Goal: Transaction & Acquisition: Purchase product/service

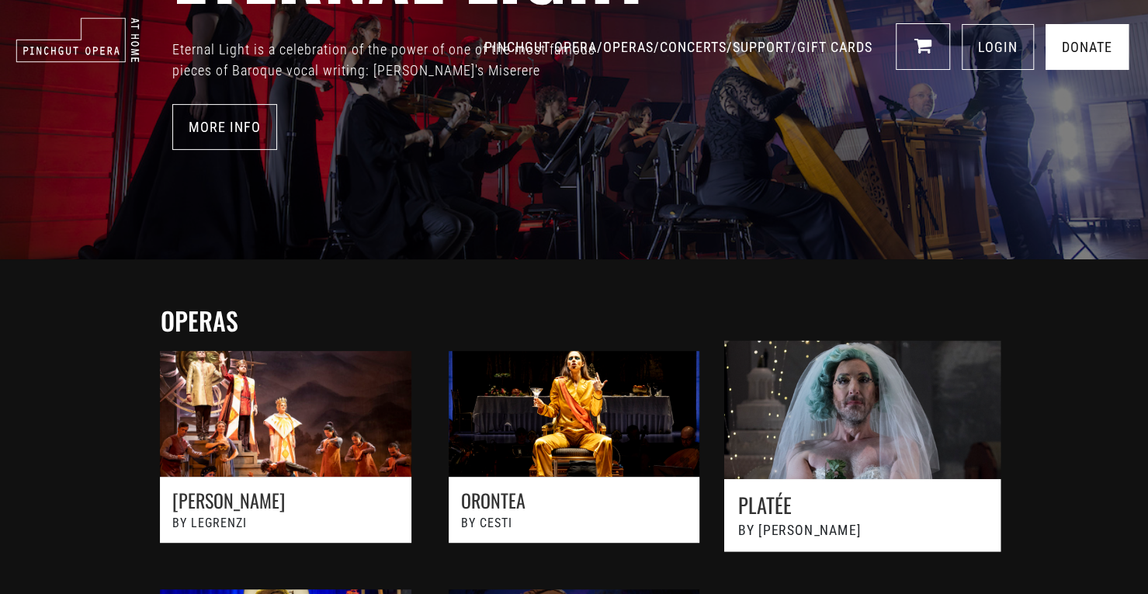
scroll to position [466, 0]
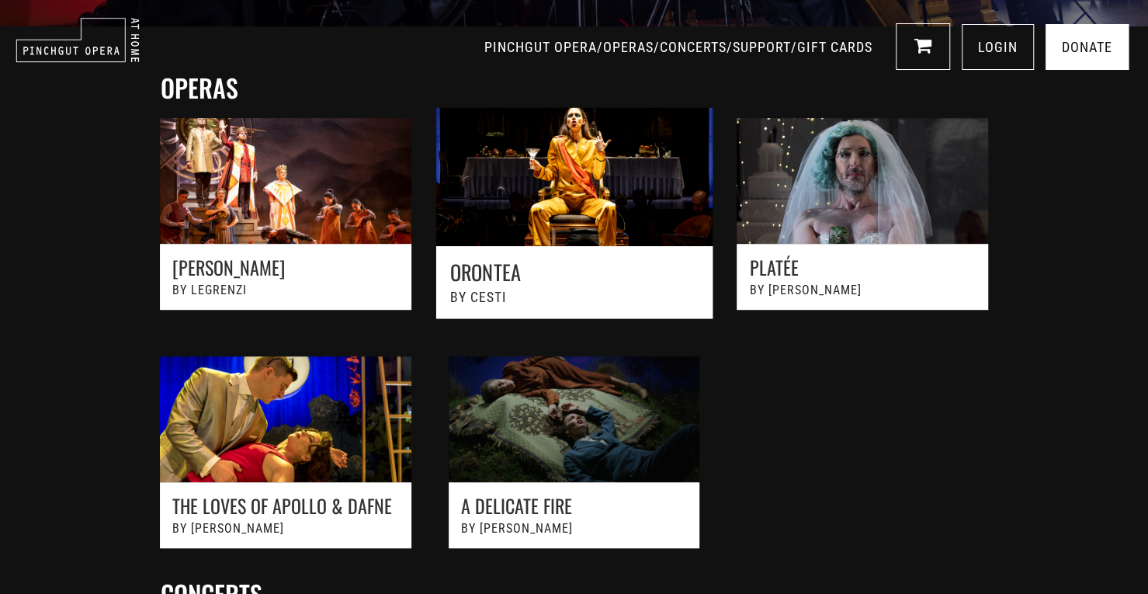
click at [529, 222] on link at bounding box center [573, 222] width 317 height 262
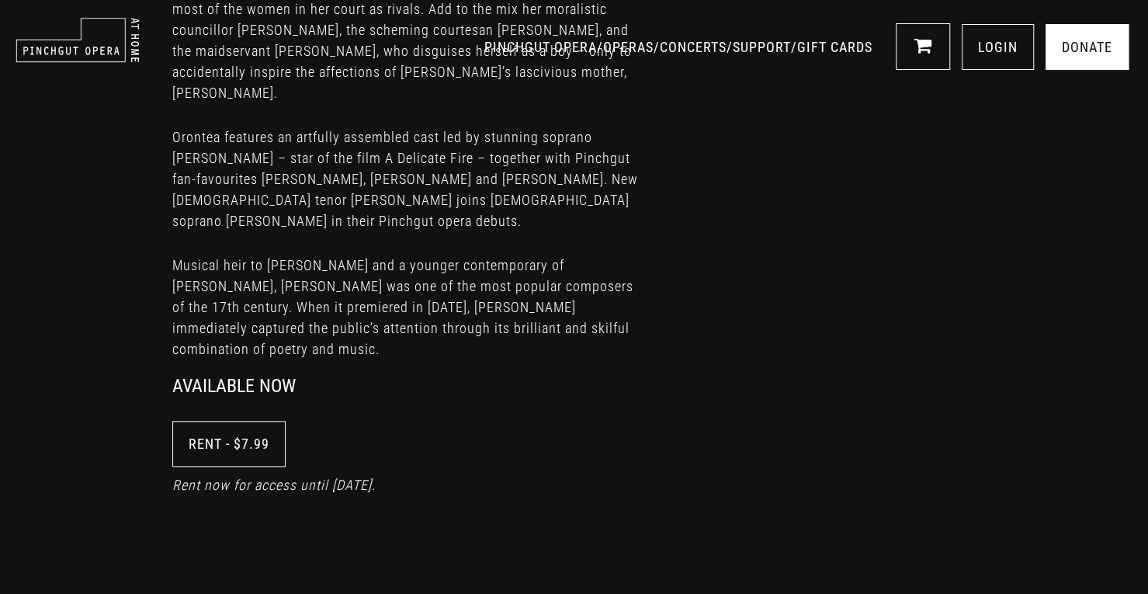
scroll to position [1086, 0]
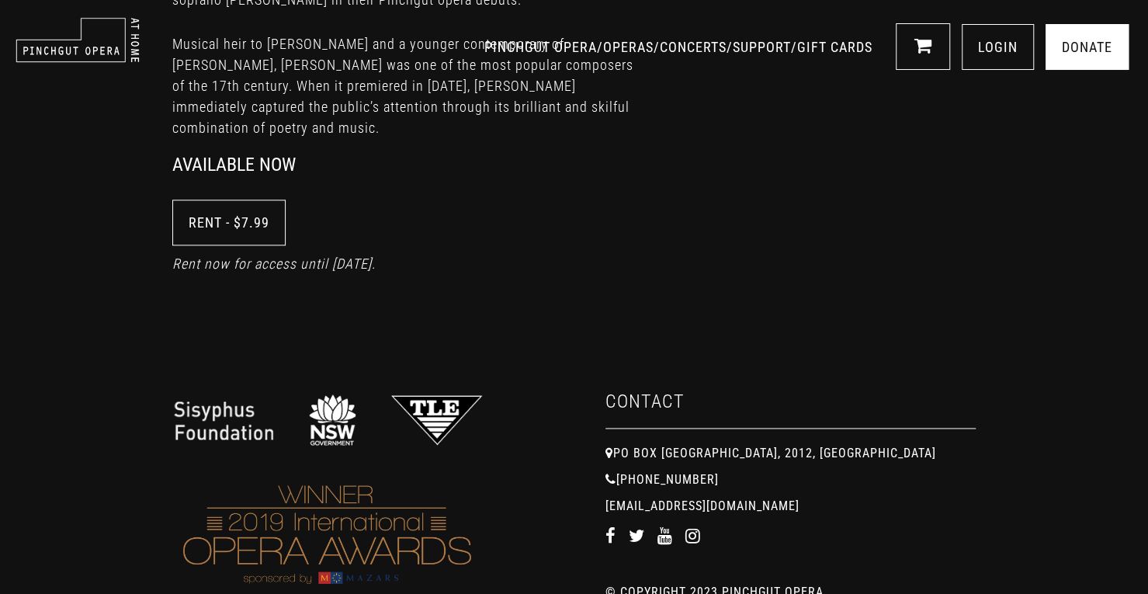
drag, startPoint x: 912, startPoint y: 215, endPoint x: 558, endPoint y: 160, distance: 358.8
click at [558, 199] on div "Rent now for access until October 8th. Rent - $7.99 Rent now for access until O…" at bounding box center [574, 248] width 1148 height 98
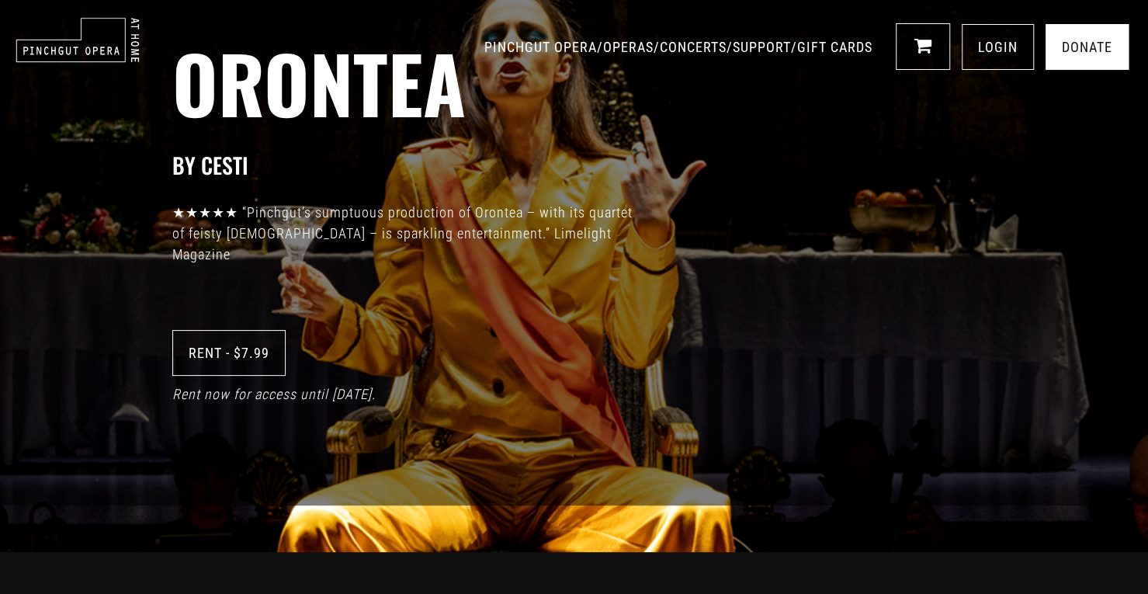
scroll to position [0, 0]
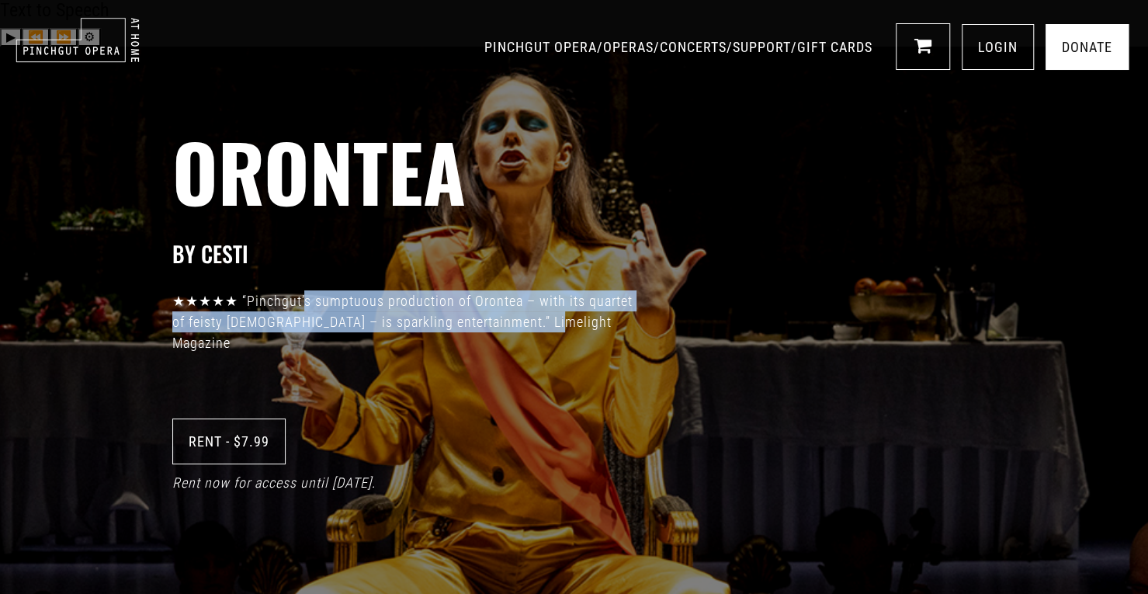
drag, startPoint x: 591, startPoint y: 341, endPoint x: 298, endPoint y: 288, distance: 298.1
click at [298, 288] on div "Orontea BY Cesti ★★★★★ “Pinchgut’s sumptuous production of Orontea – with its q…" at bounding box center [574, 297] width 1148 height 594
click at [262, 443] on link "Rent - $7.99" at bounding box center [228, 441] width 113 height 46
click at [256, 433] on link "Rent - $7.99" at bounding box center [228, 441] width 113 height 46
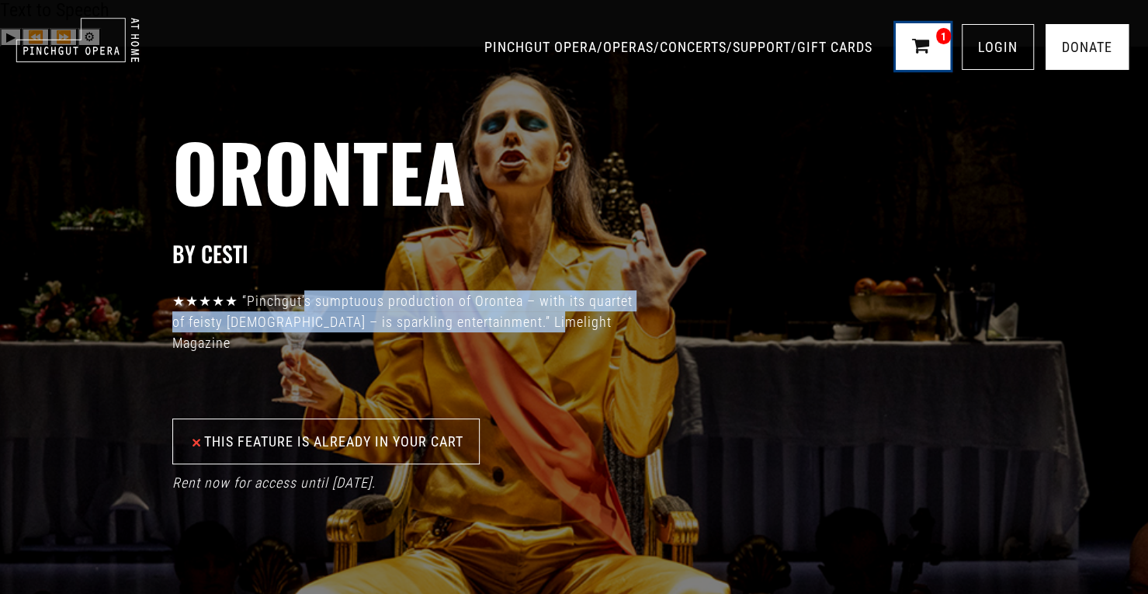
click at [938, 56] on link "1" at bounding box center [922, 46] width 54 height 47
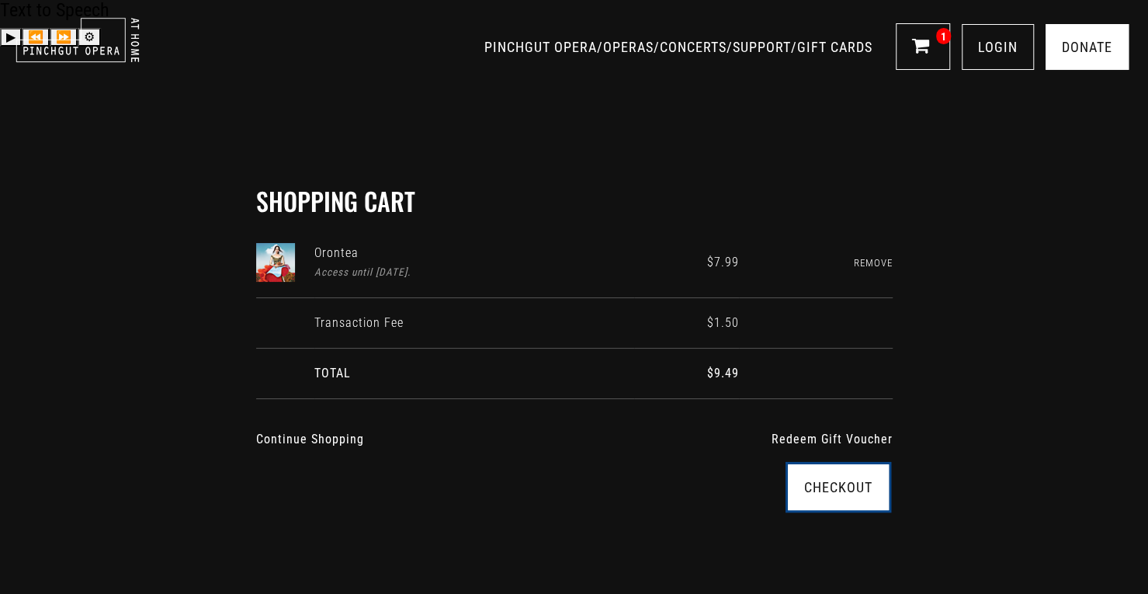
click at [844, 464] on link "Checkout" at bounding box center [838, 487] width 101 height 46
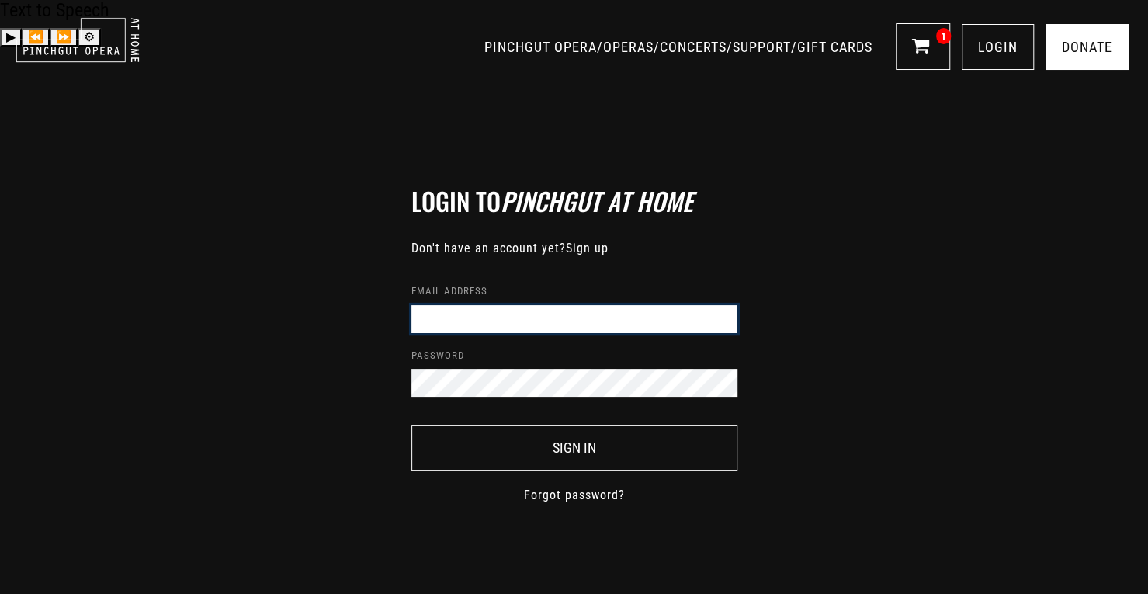
click at [587, 305] on input "Email address" at bounding box center [574, 319] width 326 height 28
type input "[PERSON_NAME][EMAIL_ADDRESS][DOMAIN_NAME]"
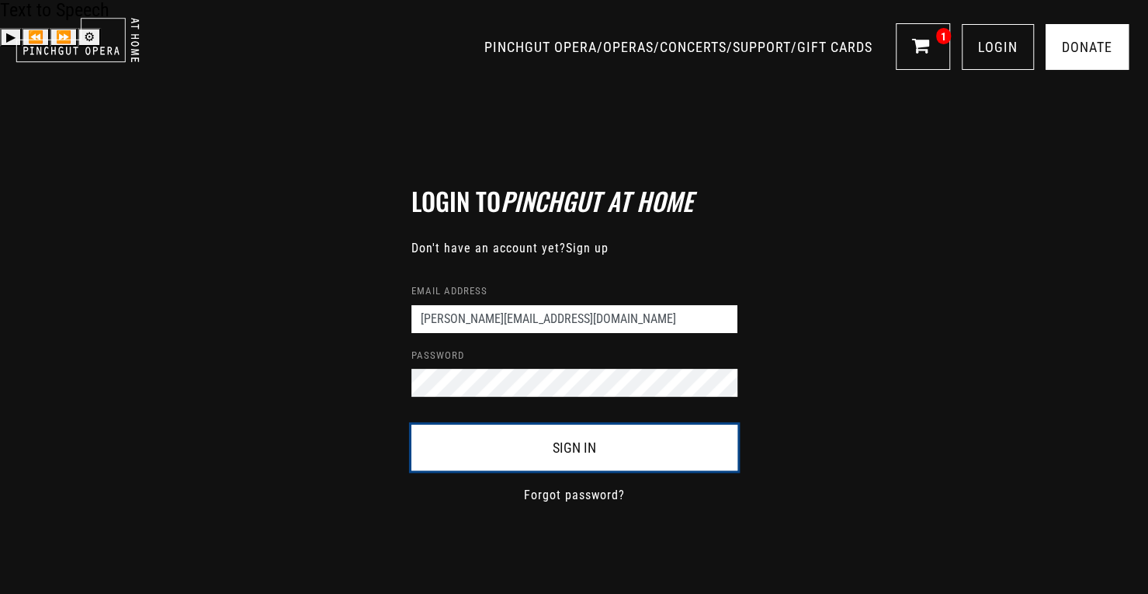
click at [656, 424] on button "Sign In" at bounding box center [574, 447] width 326 height 46
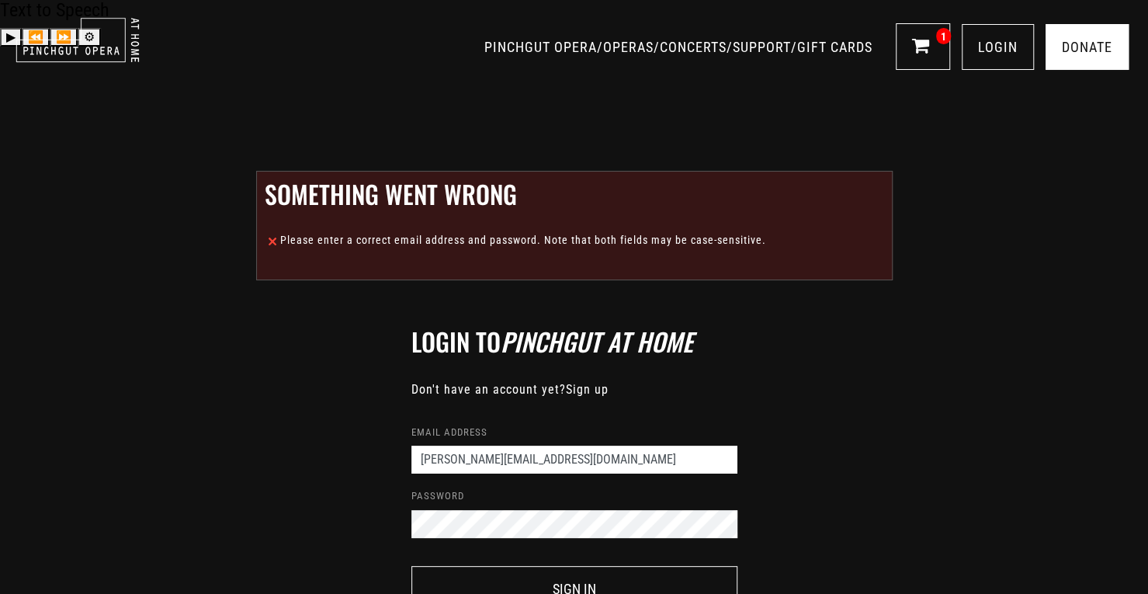
scroll to position [39, 0]
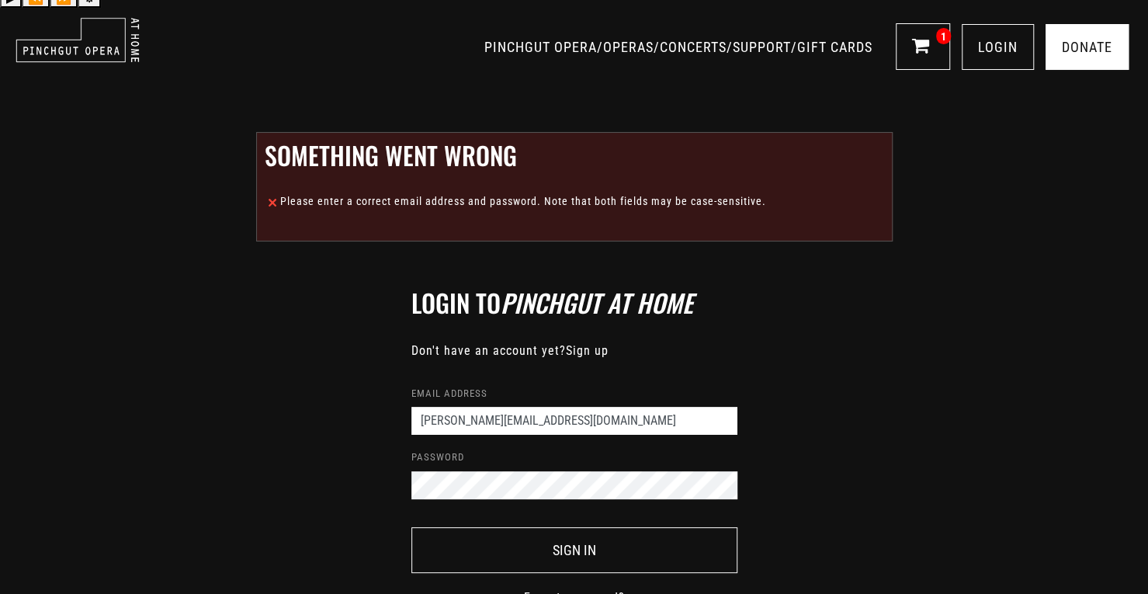
click at [604, 588] on link "Forgot password?" at bounding box center [574, 597] width 101 height 19
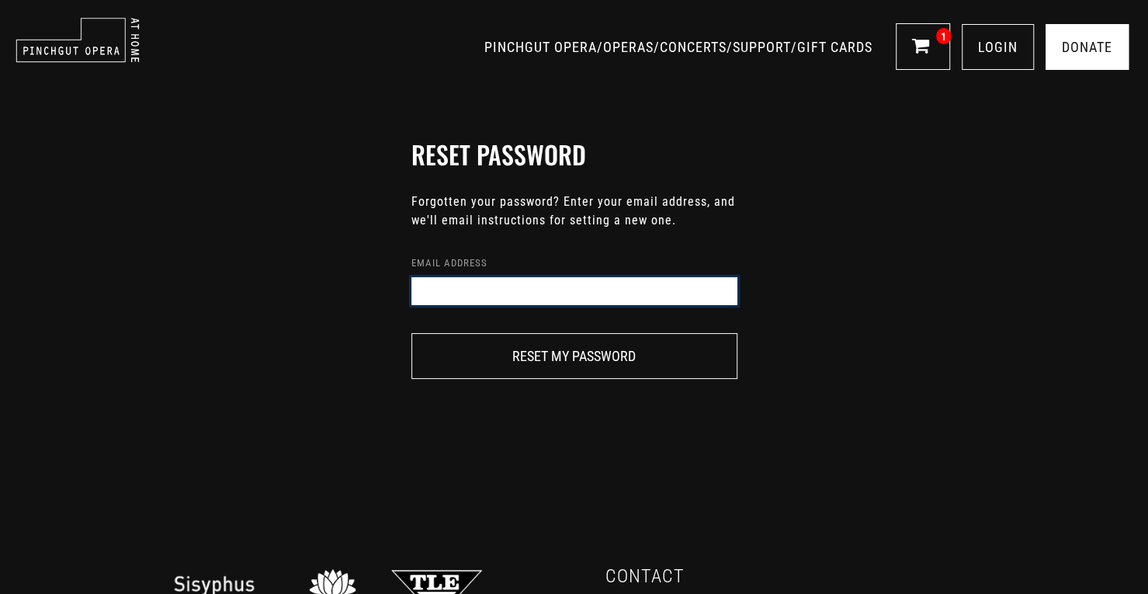
click at [548, 303] on input "Email address" at bounding box center [574, 291] width 326 height 28
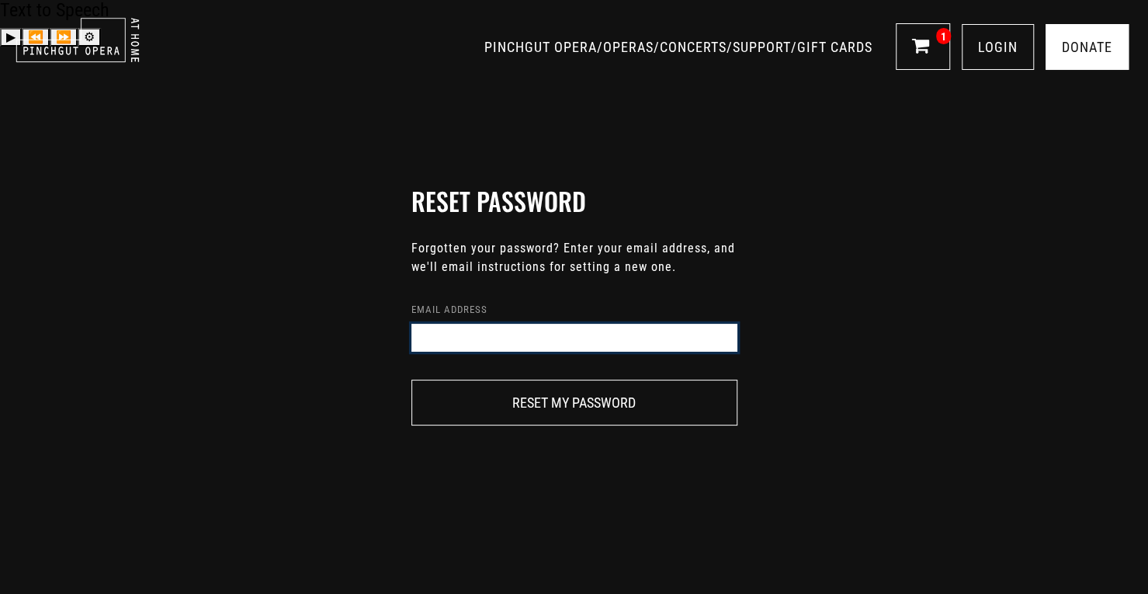
type input "[PERSON_NAME][EMAIL_ADDRESS][DOMAIN_NAME]"
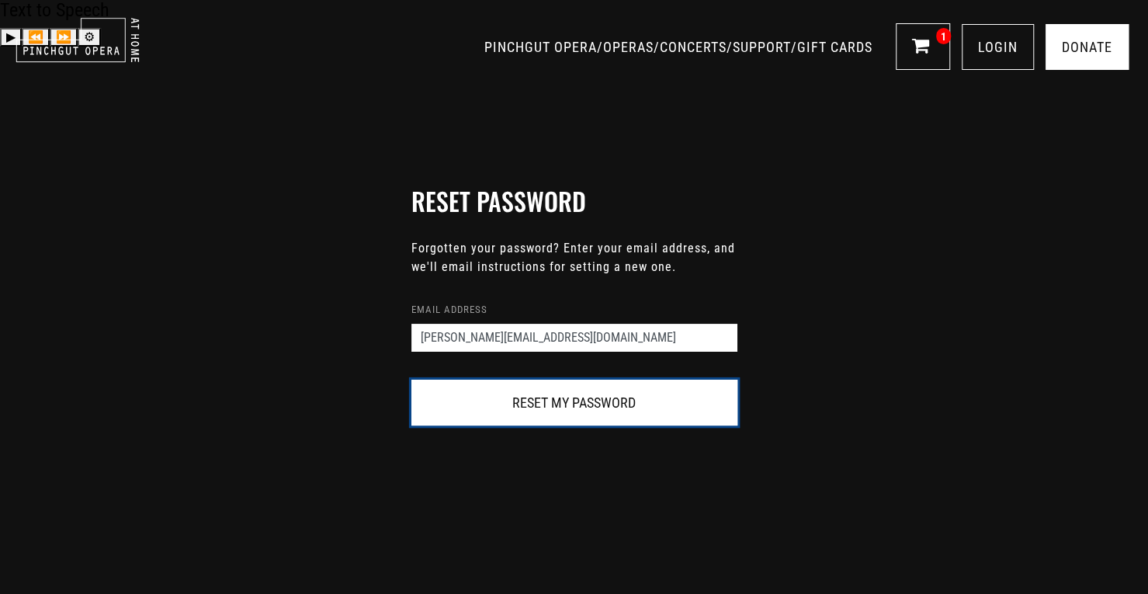
click at [561, 379] on button "Reset my password" at bounding box center [574, 402] width 326 height 46
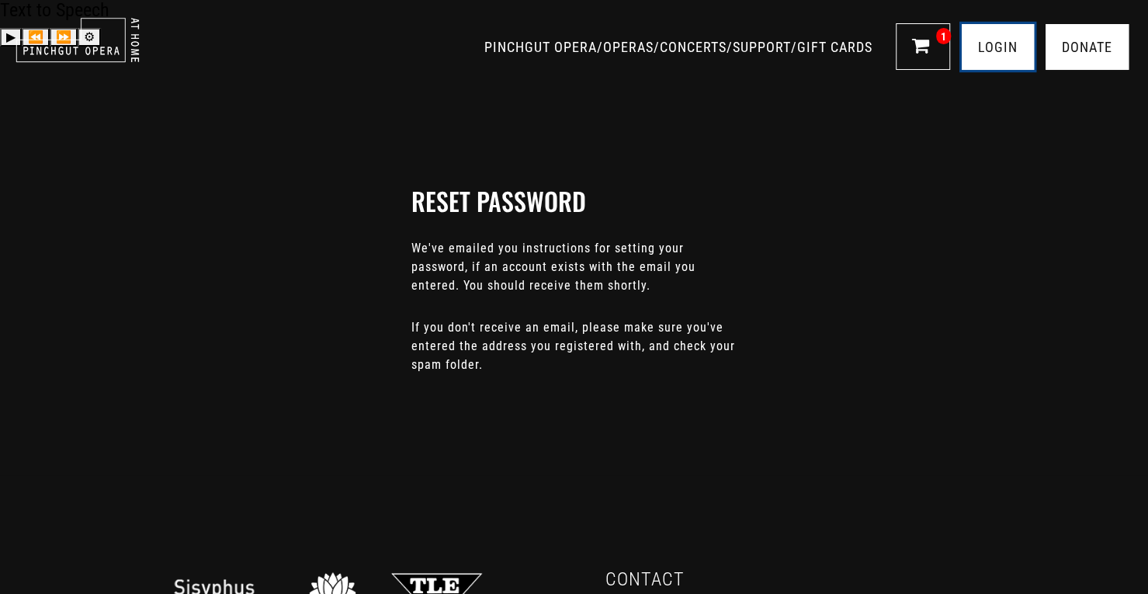
click at [992, 58] on link "LOGIN" at bounding box center [997, 47] width 72 height 46
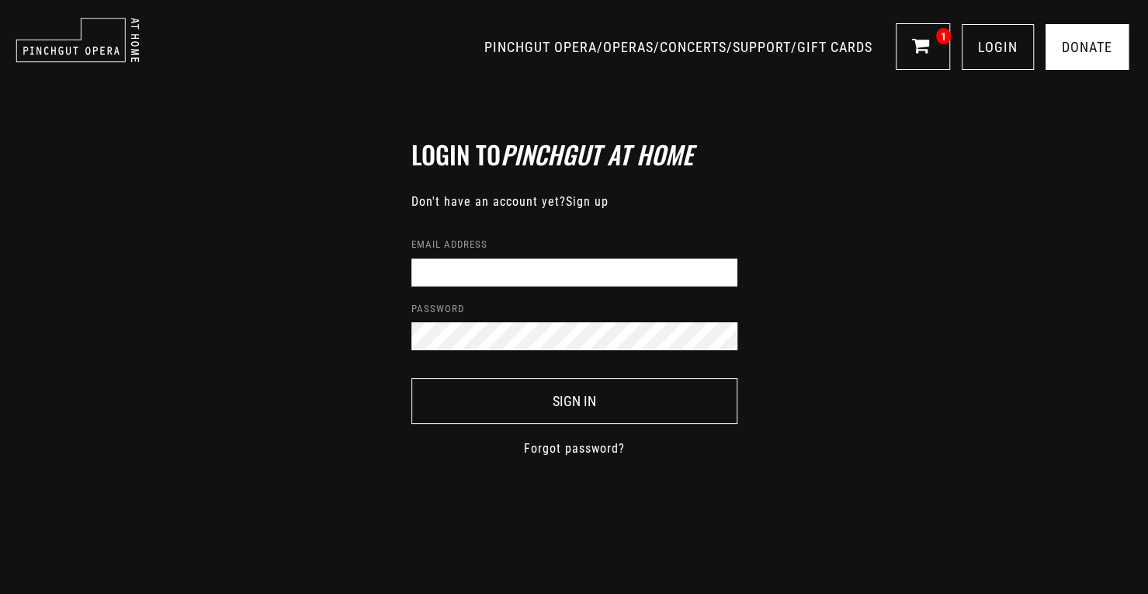
click at [612, 254] on div "Email address" at bounding box center [574, 260] width 326 height 52
click at [616, 268] on input "Email address" at bounding box center [574, 272] width 326 height 28
click at [616, 279] on input "Email address" at bounding box center [574, 272] width 326 height 28
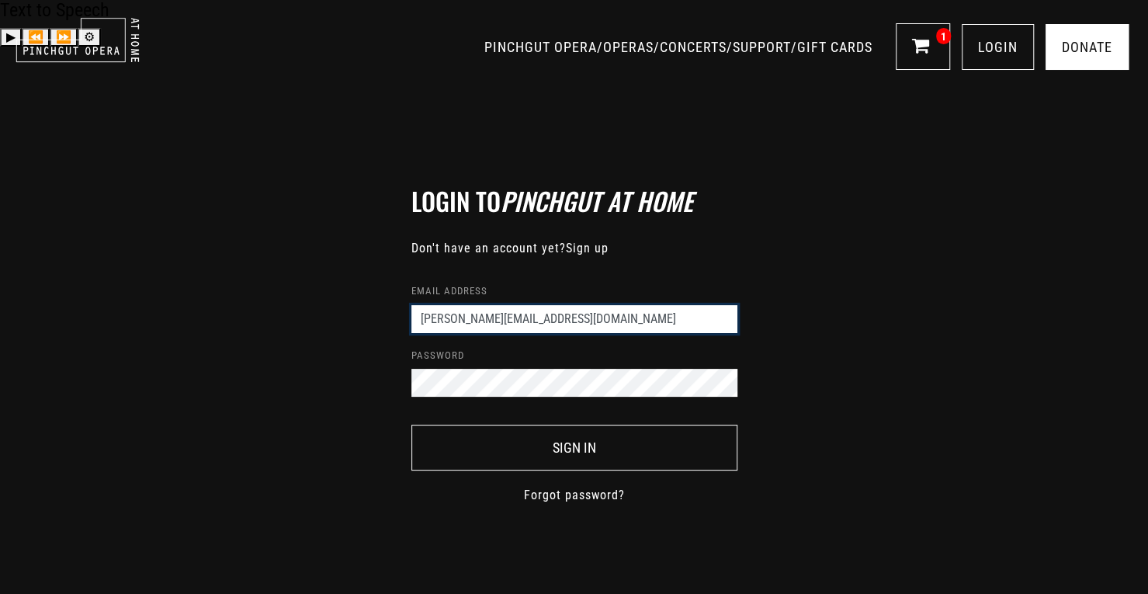
click at [494, 305] on input "[PERSON_NAME][EMAIL_ADDRESS][DOMAIN_NAME]" at bounding box center [574, 319] width 326 height 28
type input "[PERSON_NAME][EMAIL_ADDRESS][DOMAIN_NAME]"
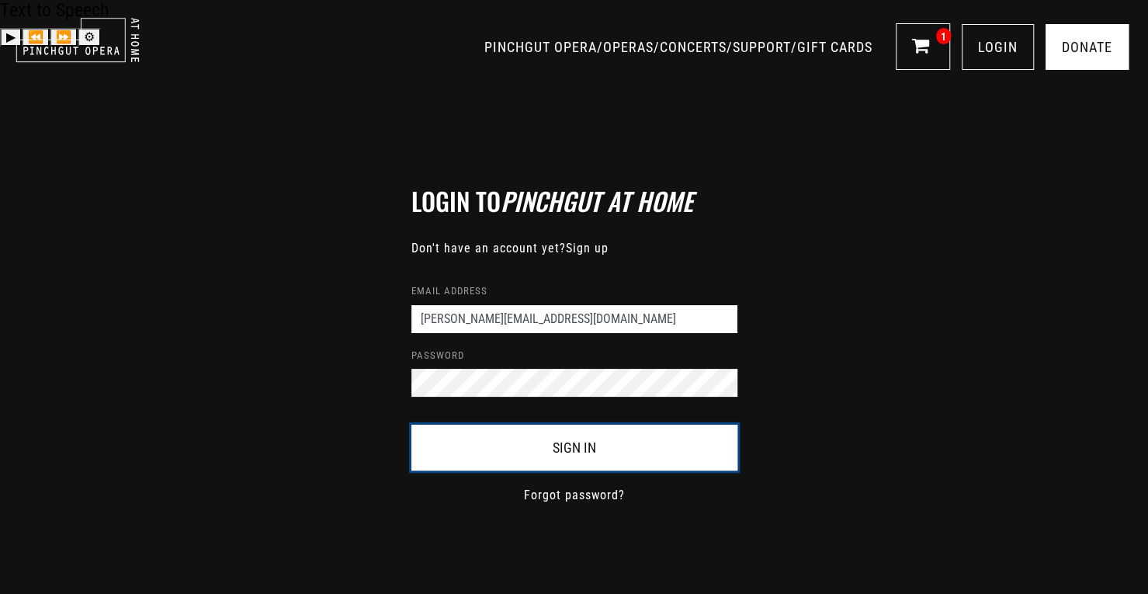
click at [645, 424] on button "Sign In" at bounding box center [574, 447] width 326 height 46
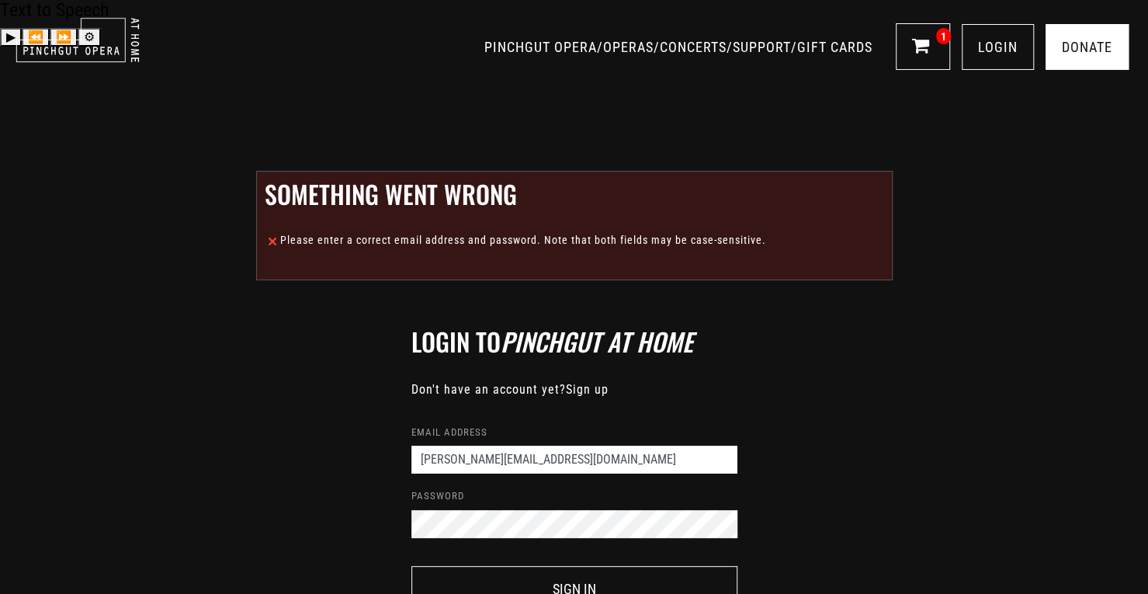
scroll to position [73, 0]
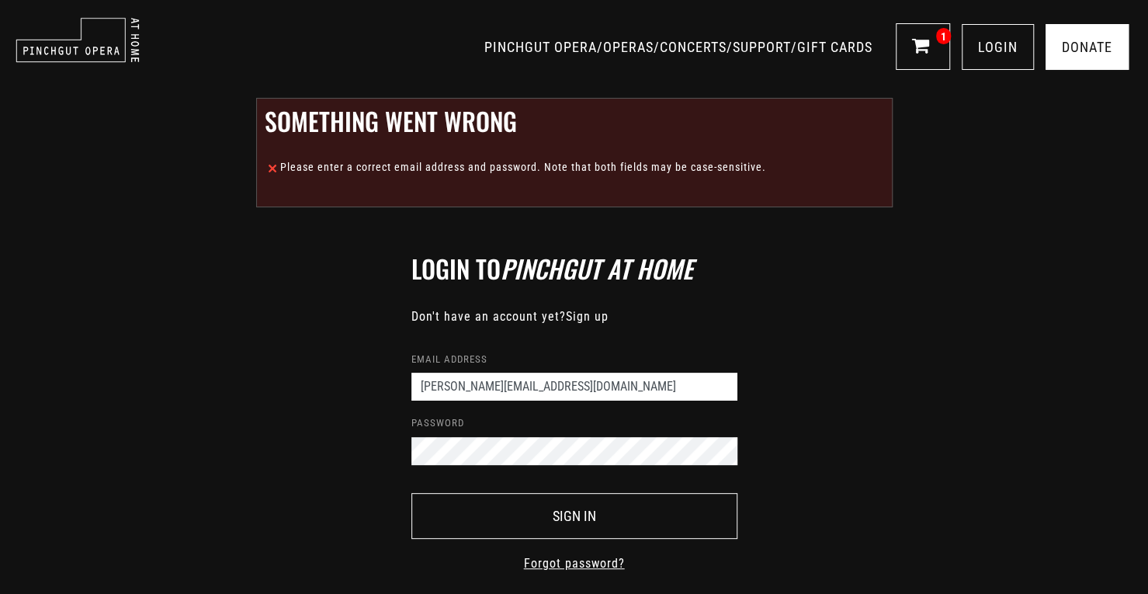
click at [615, 554] on link "Forgot password?" at bounding box center [574, 563] width 101 height 19
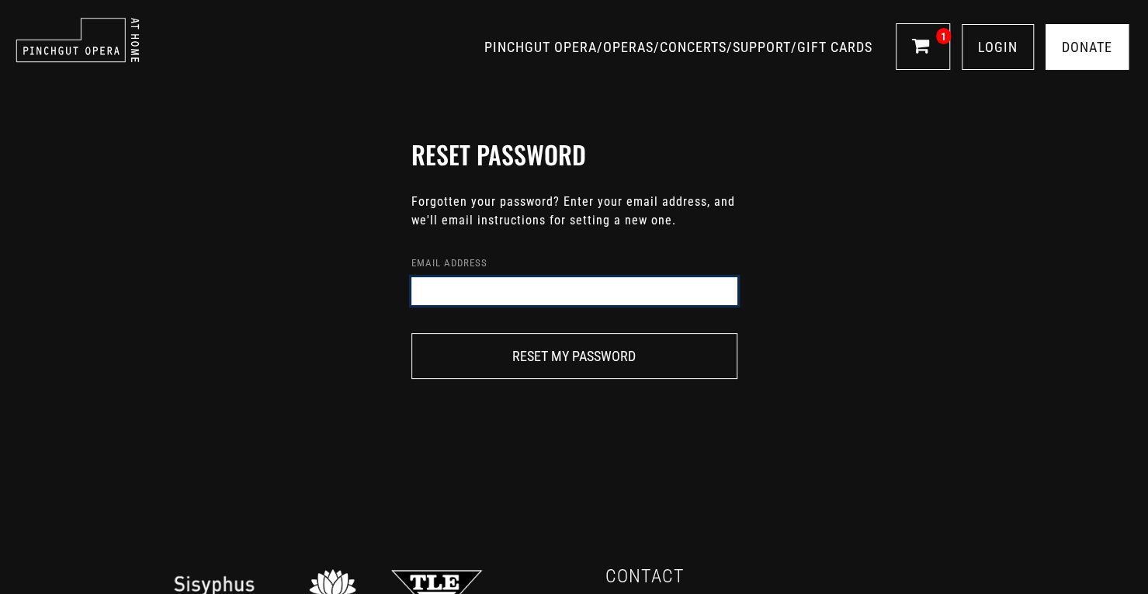
click at [566, 296] on input "Email address" at bounding box center [574, 291] width 326 height 28
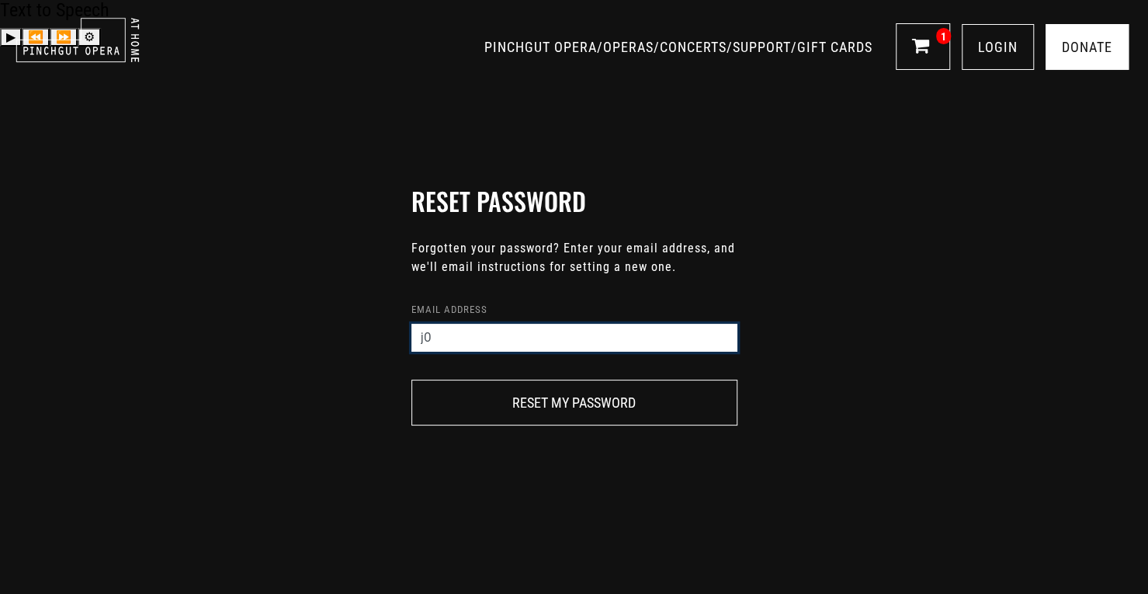
type input "j"
type input "John.Queja2092@gmail.com"
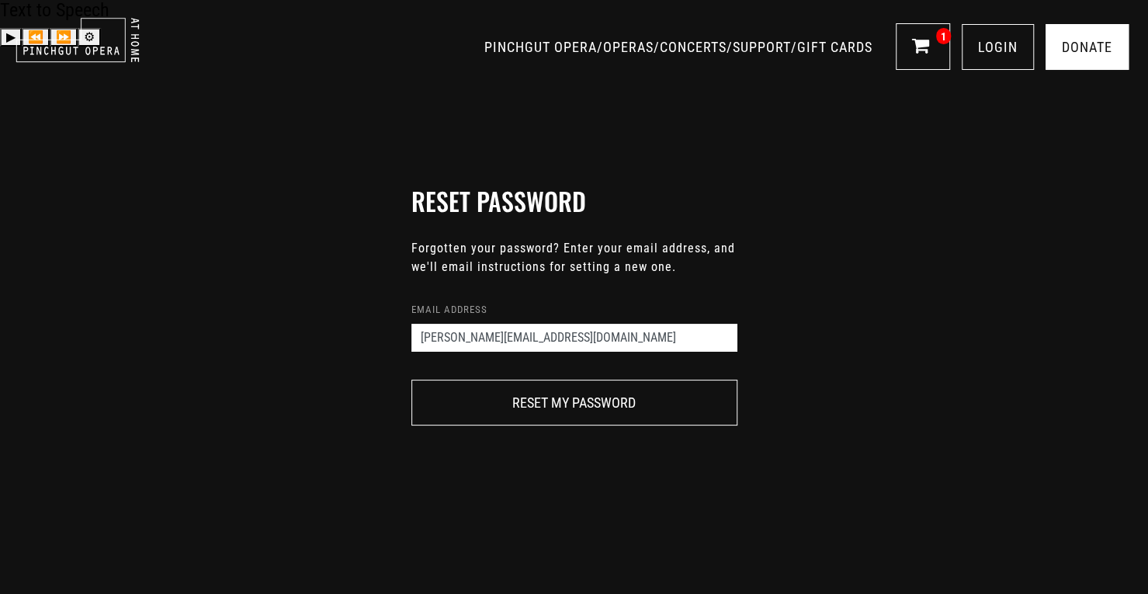
click at [895, 314] on div "Reset password Forgotten your password? Enter your email address, and we'll ema…" at bounding box center [574, 305] width 1148 height 425
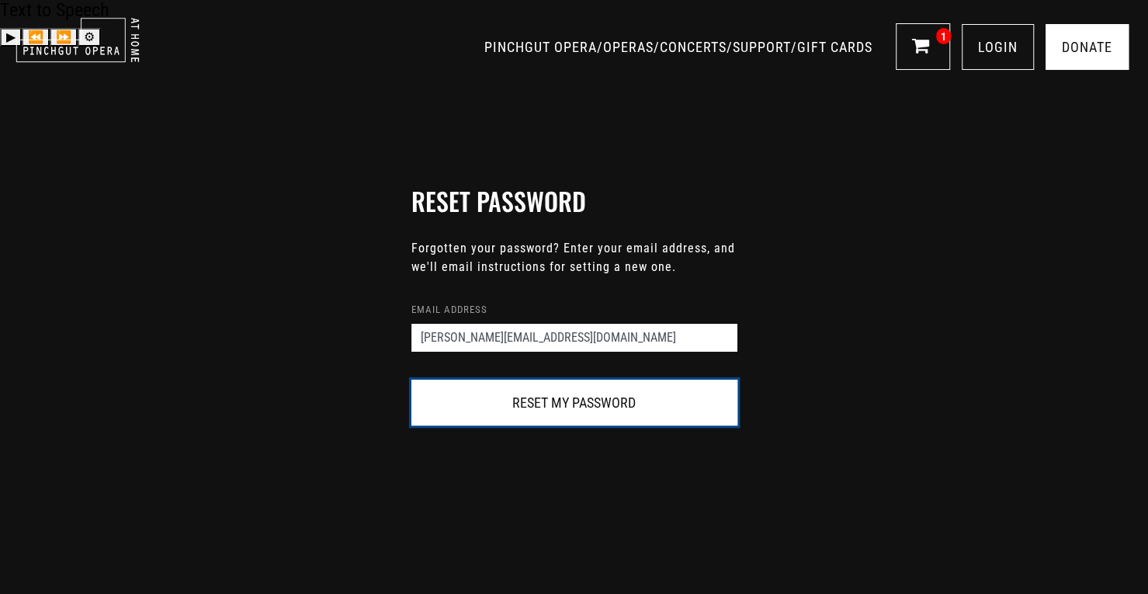
click at [715, 379] on button "Reset my password" at bounding box center [574, 402] width 326 height 46
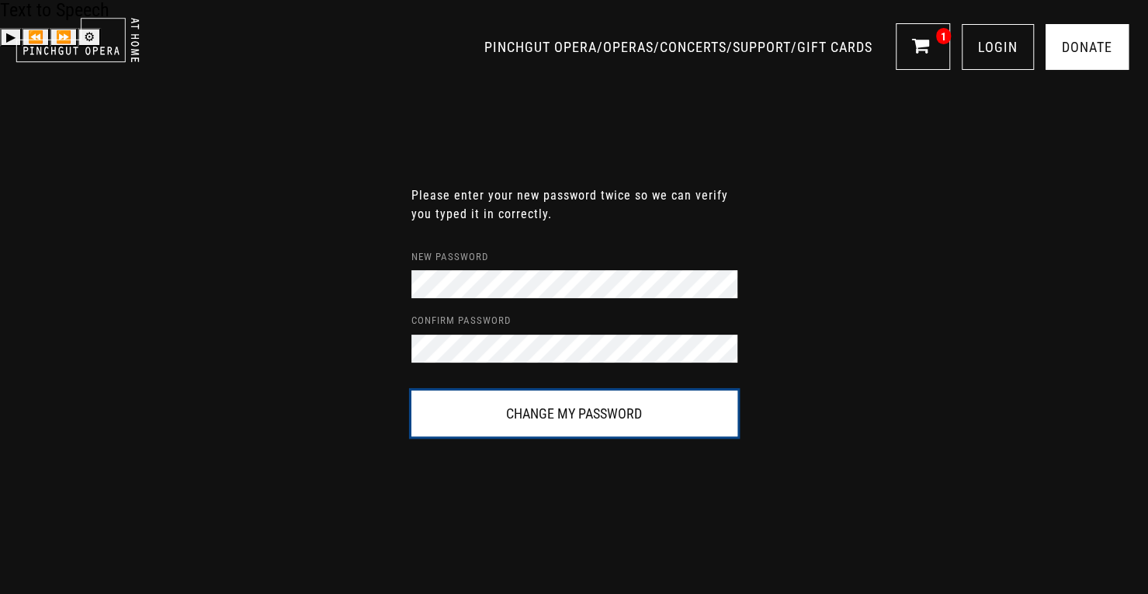
click at [618, 390] on button "Change my password" at bounding box center [574, 413] width 326 height 46
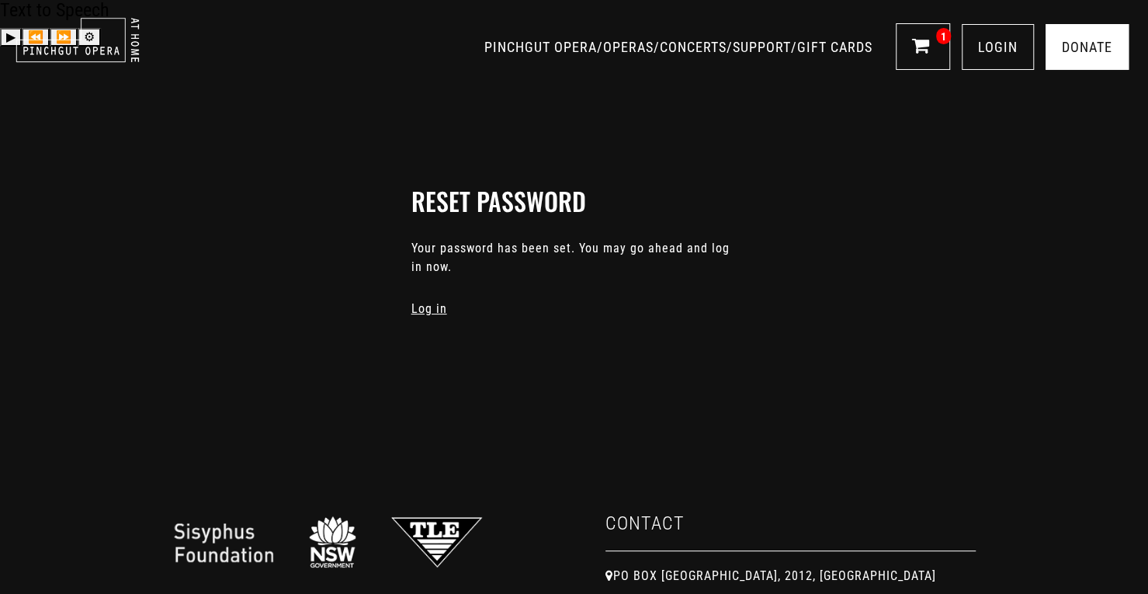
click at [431, 301] on link "Log in" at bounding box center [429, 308] width 36 height 15
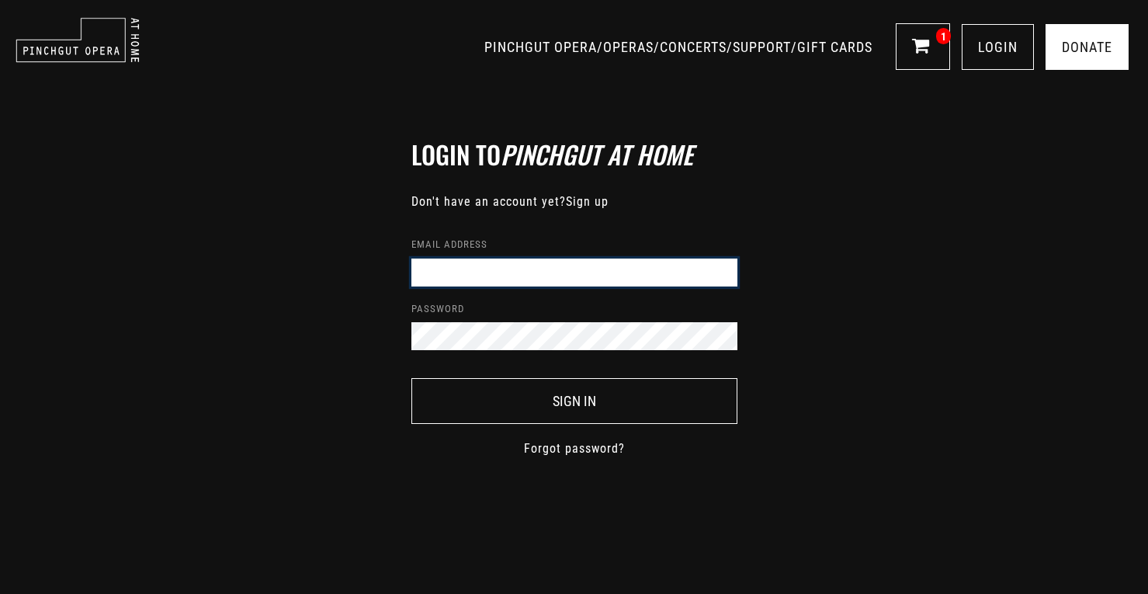
click at [431, 261] on input "Email address" at bounding box center [574, 272] width 326 height 28
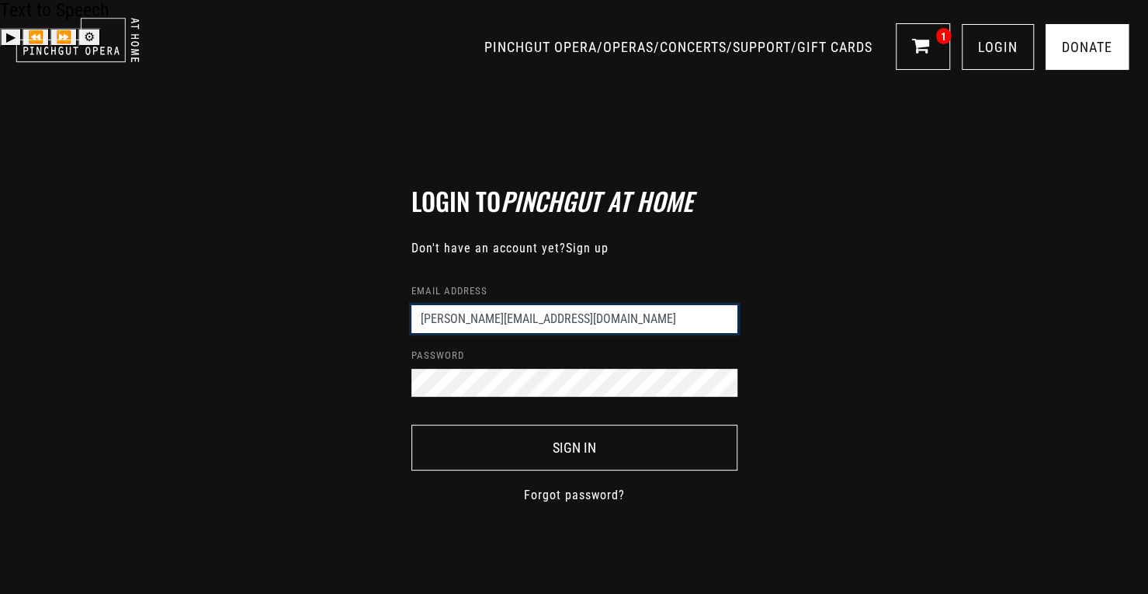
click at [495, 305] on input "[PERSON_NAME][EMAIL_ADDRESS][DOMAIN_NAME]" at bounding box center [574, 319] width 326 height 28
type input "[PERSON_NAME][EMAIL_ADDRESS][DOMAIN_NAME]"
click at [411, 424] on button "Sign In" at bounding box center [574, 447] width 326 height 46
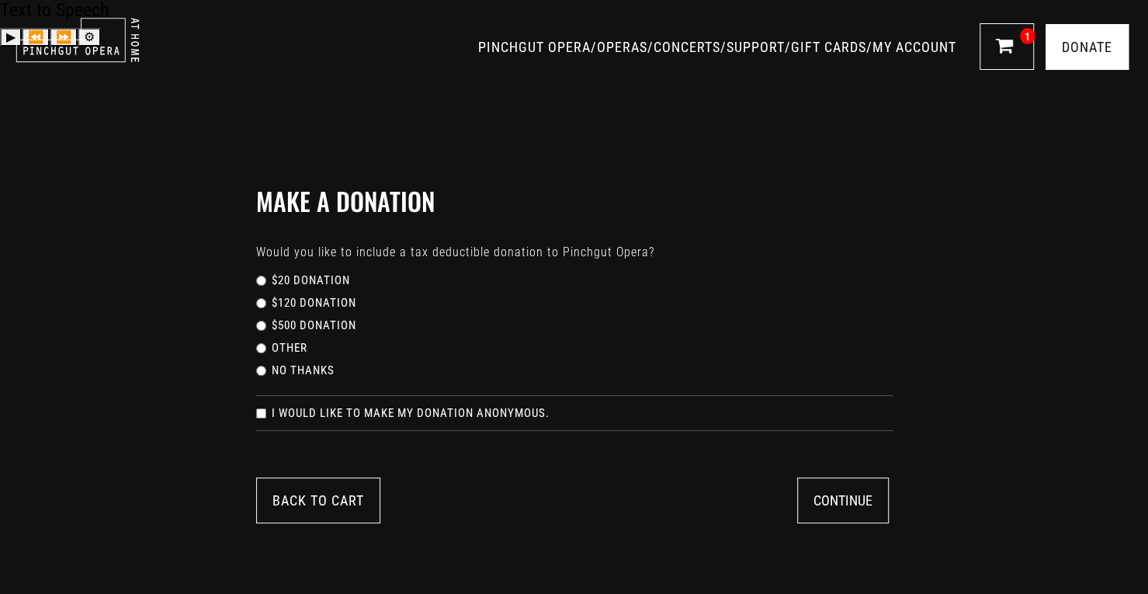
click at [261, 365] on input "No thanks" at bounding box center [261, 370] width 10 height 10
radio input "true"
click at [848, 477] on button "Continue" at bounding box center [843, 500] width 92 height 46
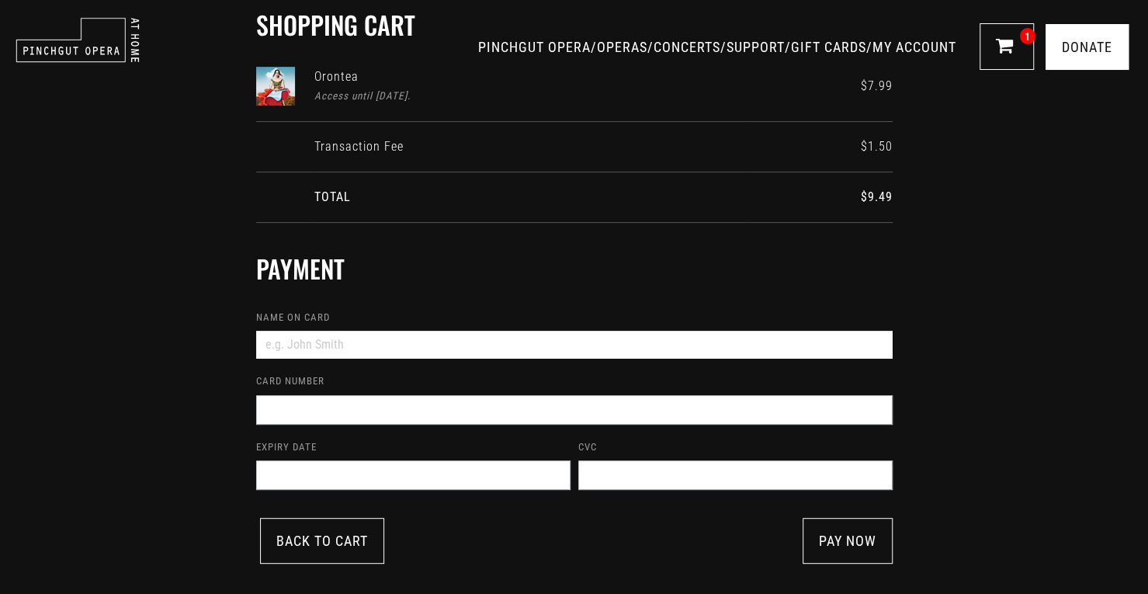
scroll to position [178, 0]
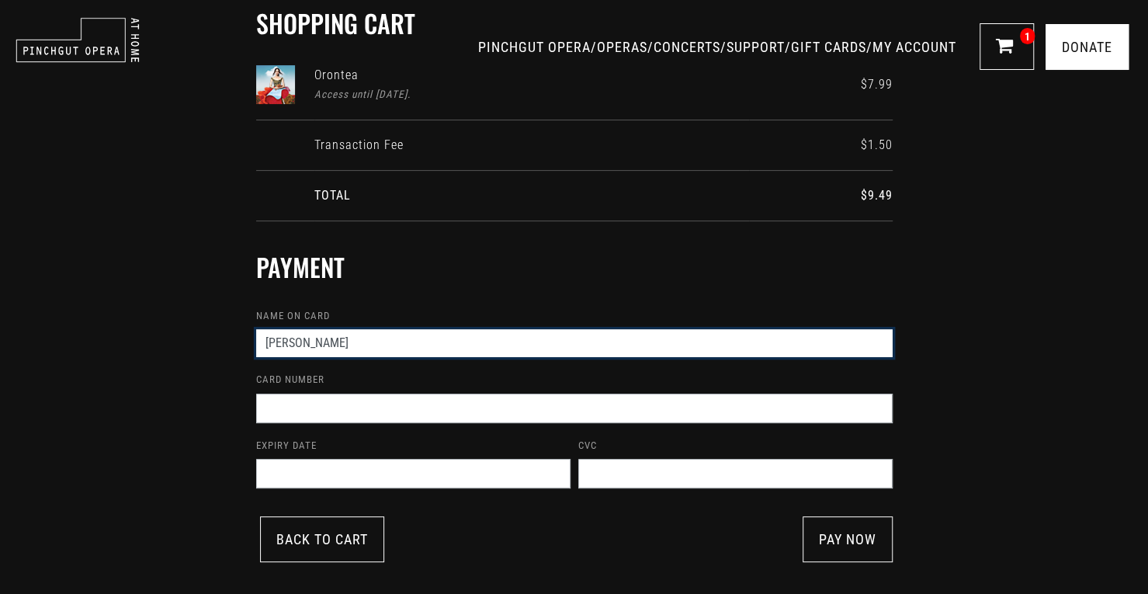
click at [459, 329] on input "[PERSON_NAME]" at bounding box center [574, 343] width 636 height 28
type input "[PERSON_NAME]"
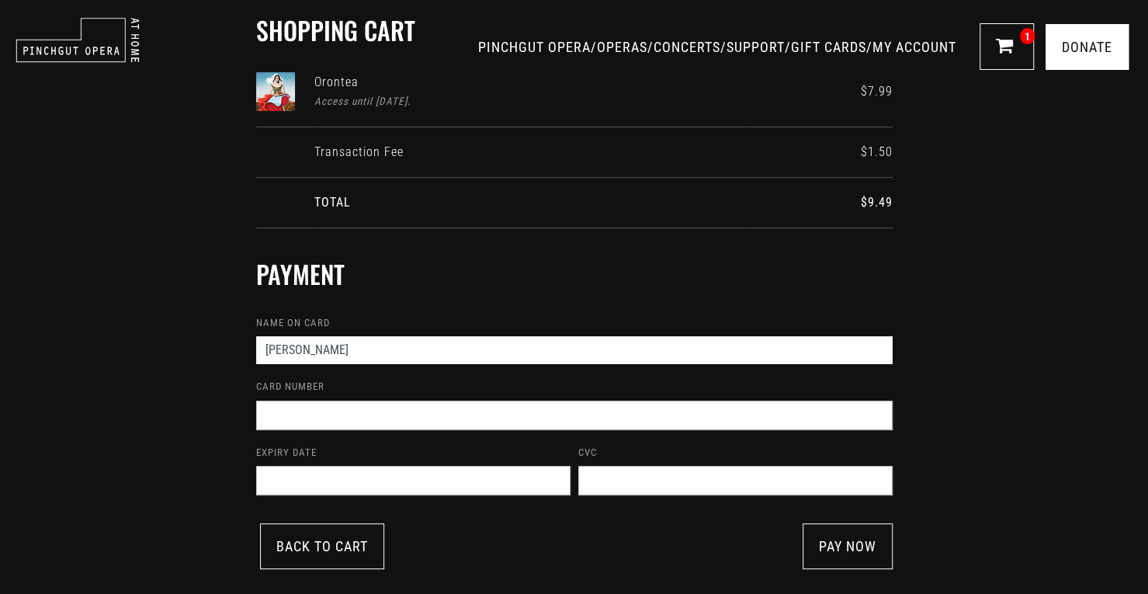
scroll to position [170, 0]
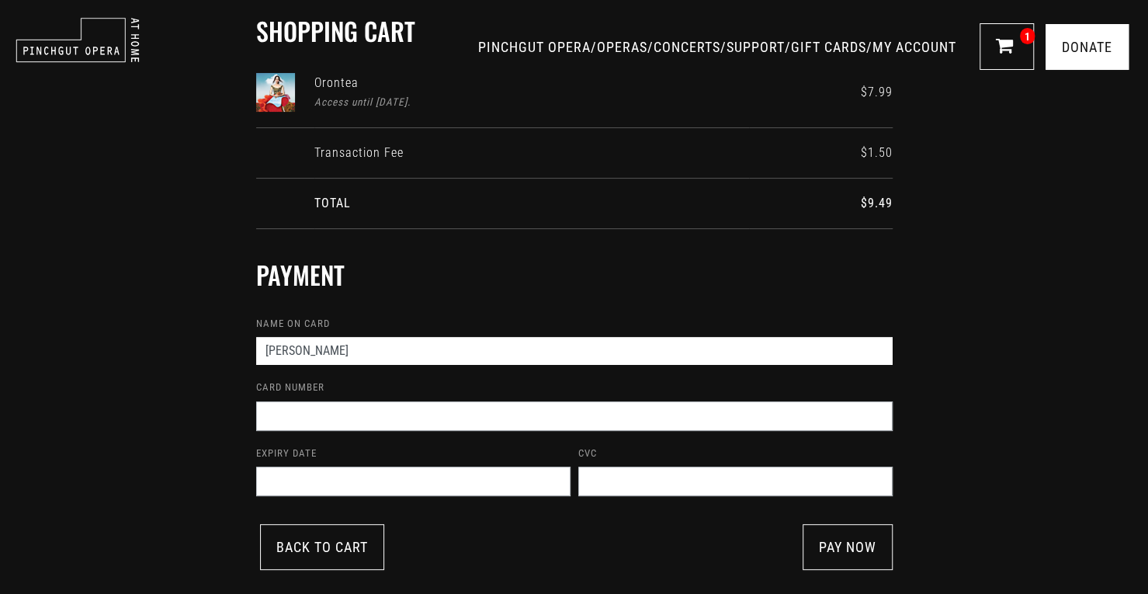
click at [297, 466] on span at bounding box center [413, 480] width 314 height 29
click at [827, 524] on link "pay now" at bounding box center [847, 547] width 90 height 46
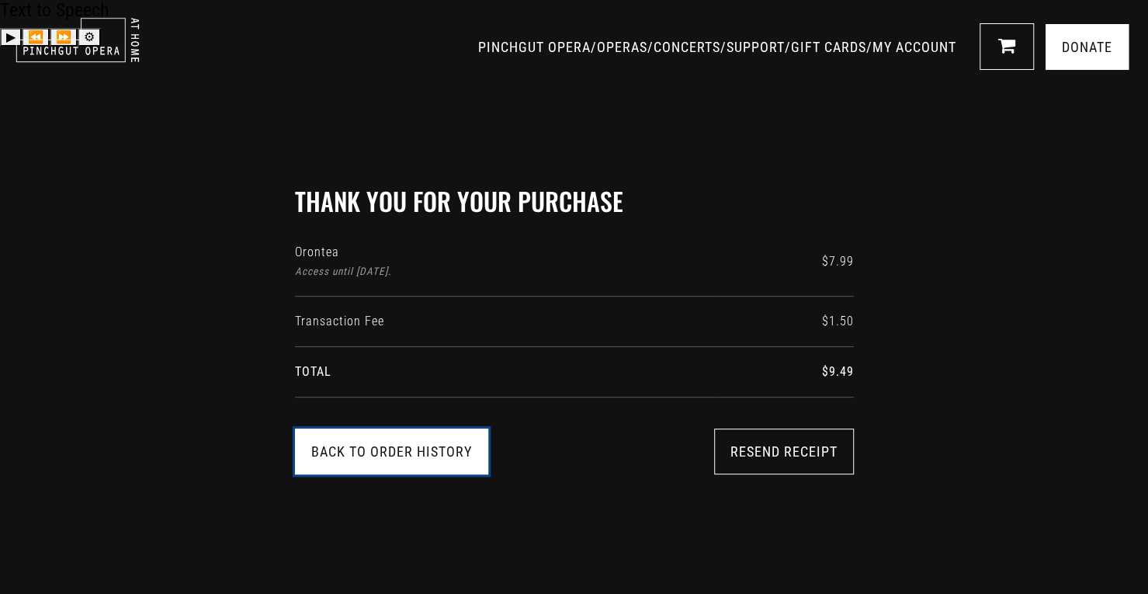
click at [453, 428] on link "Back to Order History" at bounding box center [391, 451] width 193 height 46
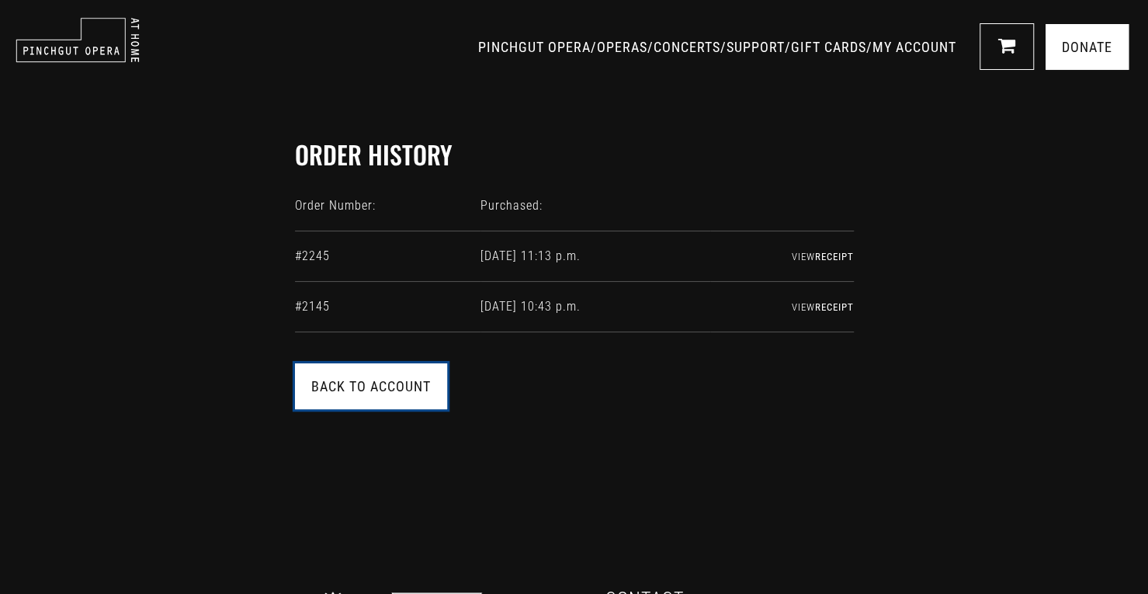
click at [424, 392] on link "Back to account" at bounding box center [371, 386] width 152 height 46
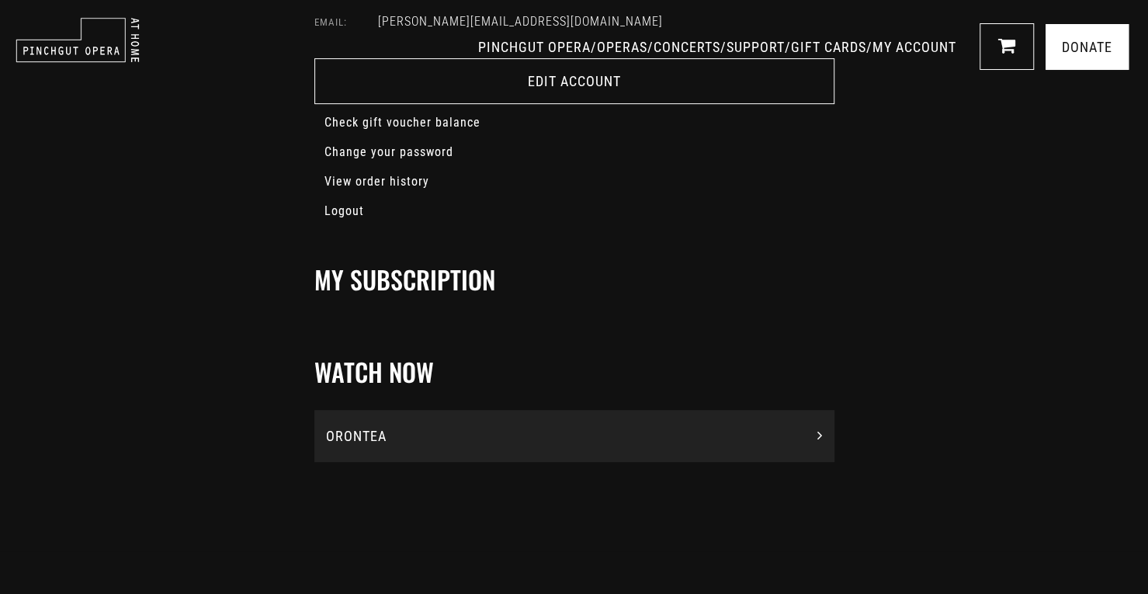
scroll to position [323, 0]
click at [405, 408] on div "ORONTEA" at bounding box center [574, 434] width 530 height 53
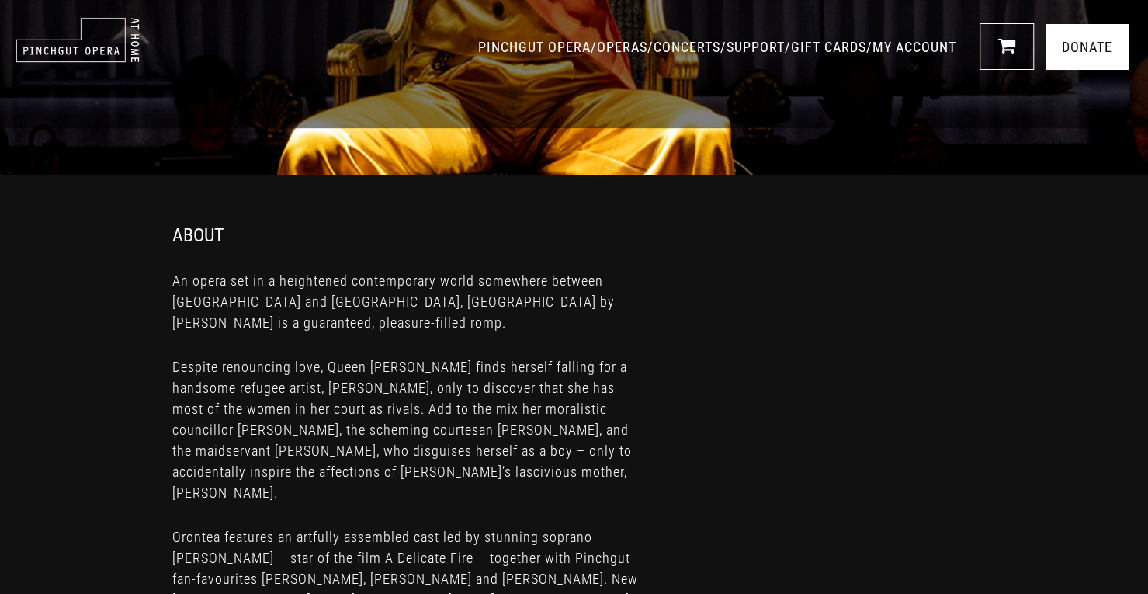
scroll to position [356, 0]
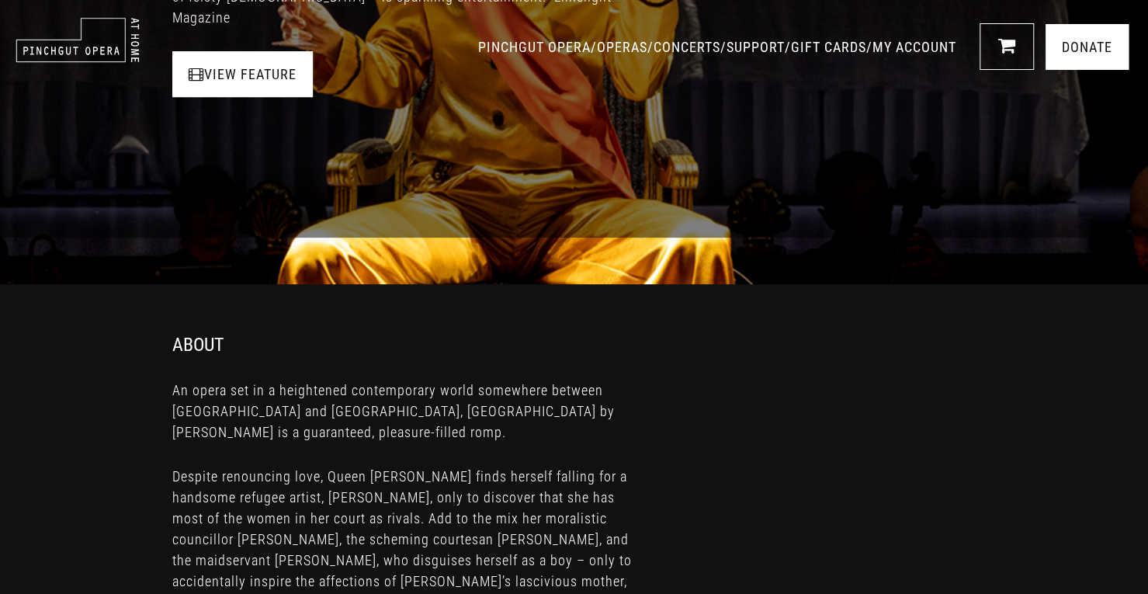
click at [248, 64] on header "PINCHGUT OPERA / OPERAS / CONCERTS / SUPPORT / GIFT CARDS / MY ACCOUNT 0 Donate" at bounding box center [574, 39] width 1148 height 62
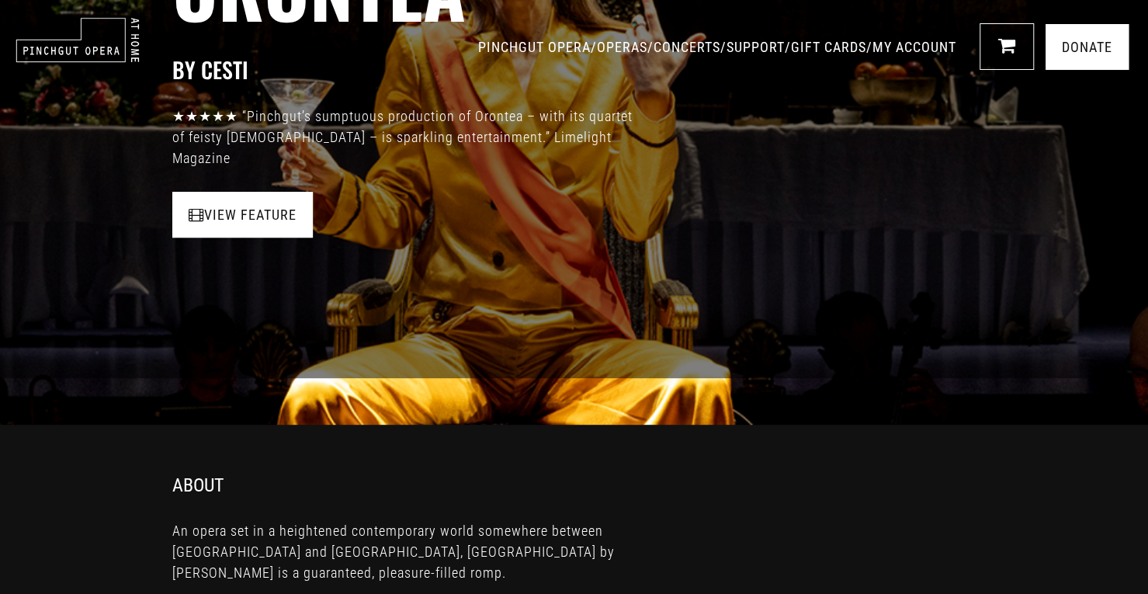
scroll to position [198, 0]
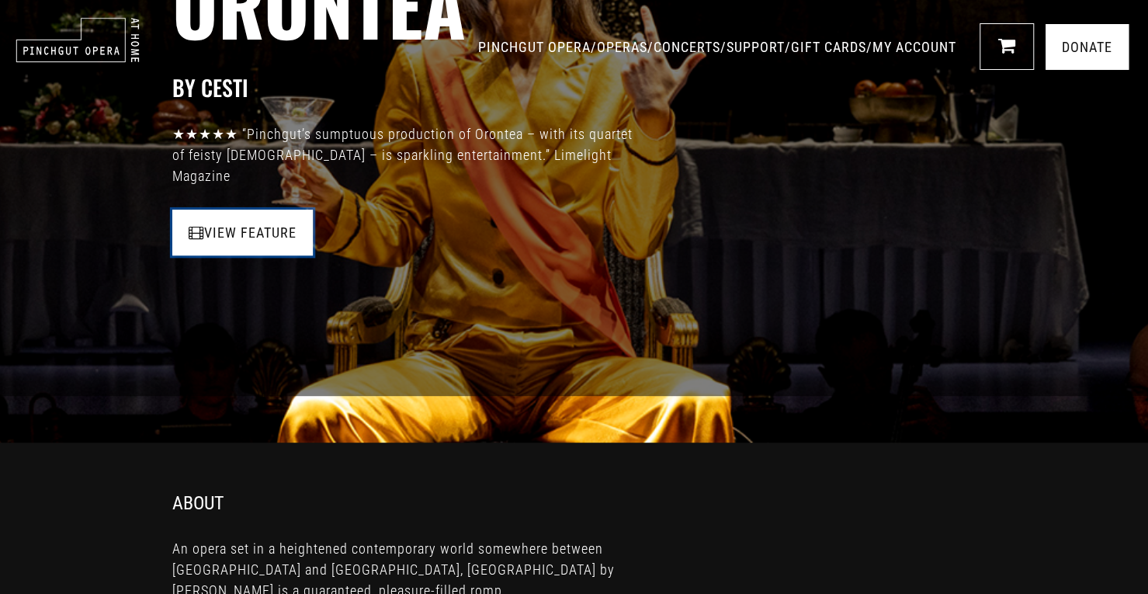
click at [272, 220] on link "View Feature" at bounding box center [242, 232] width 140 height 46
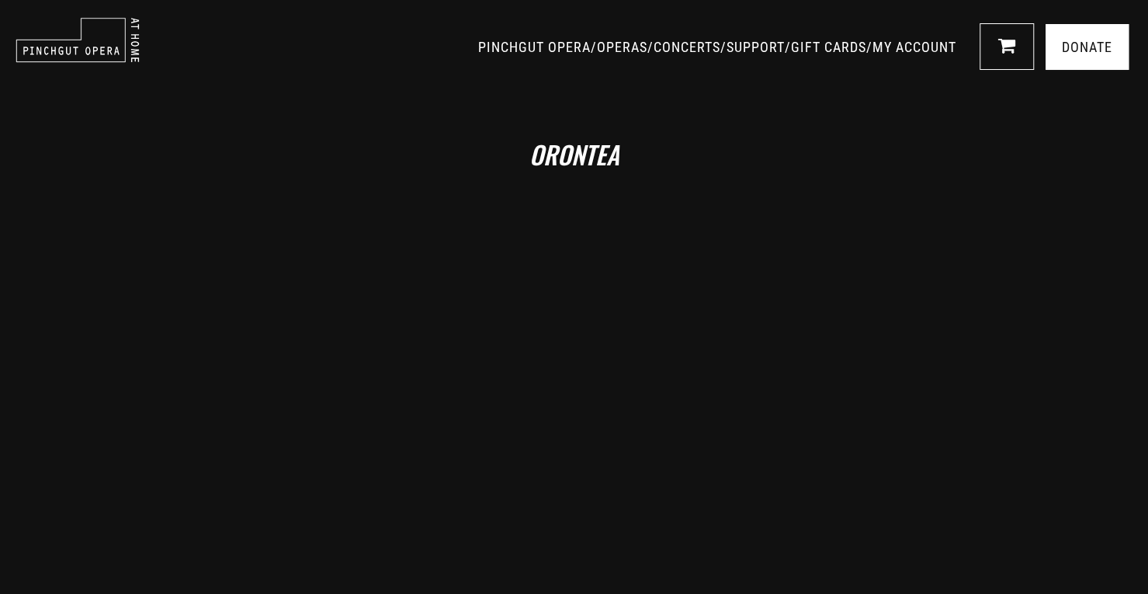
scroll to position [155, 0]
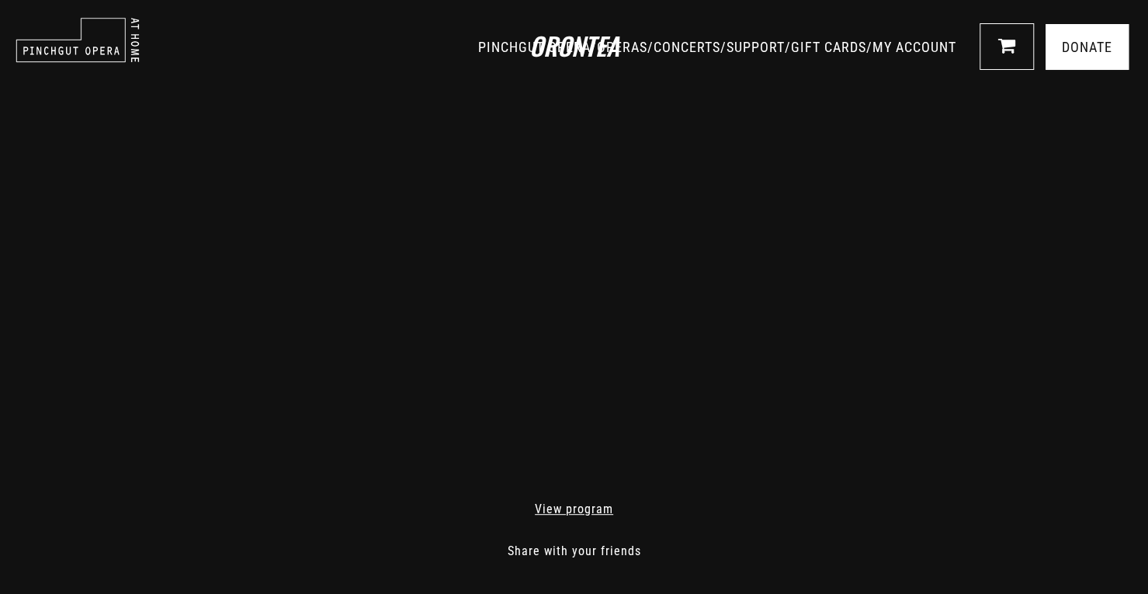
click at [565, 501] on link "View program" at bounding box center [574, 508] width 78 height 15
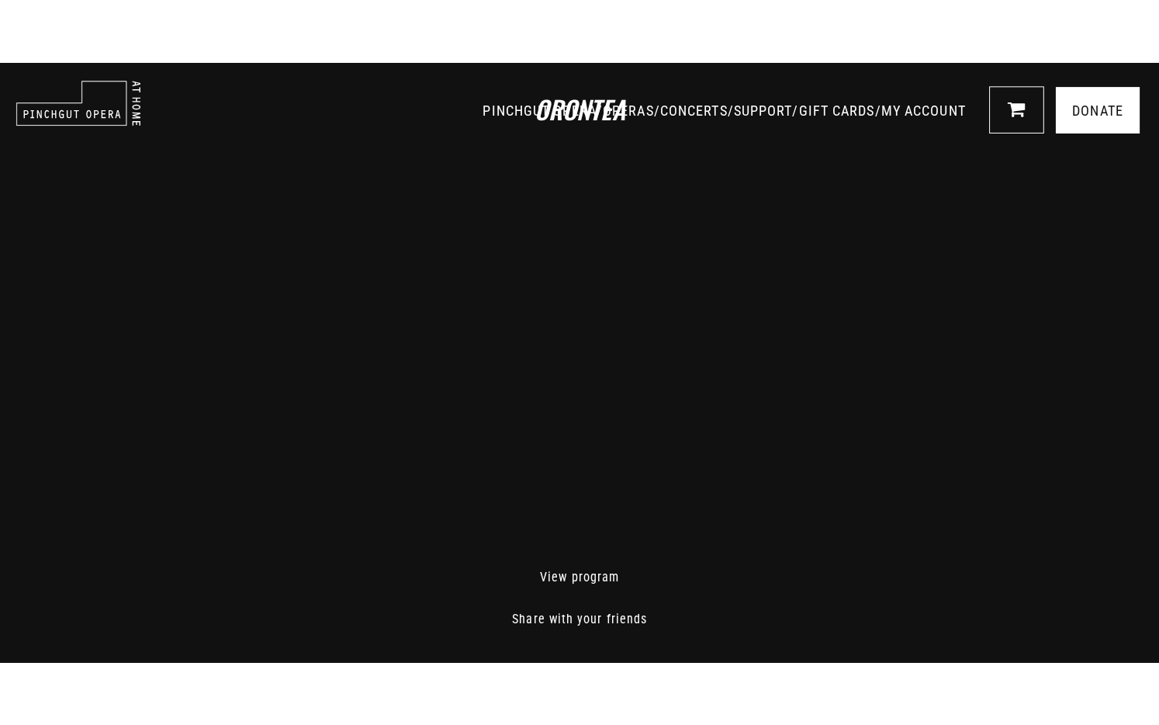
scroll to position [0, 0]
